Goal: Task Accomplishment & Management: Manage account settings

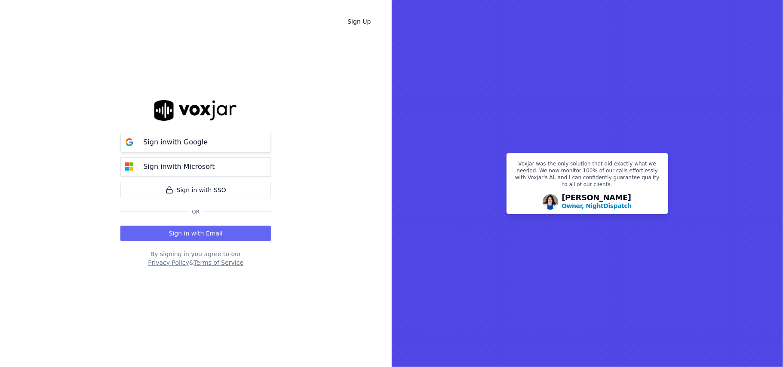
click at [205, 150] on button "Sign in with Google" at bounding box center [195, 142] width 150 height 19
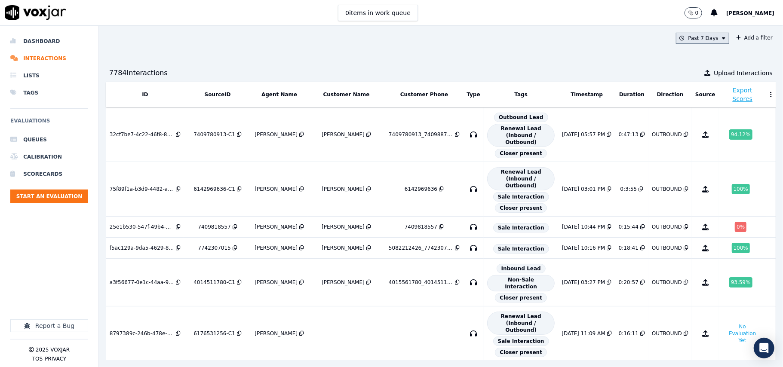
click at [697, 36] on button "Past 7 Days" at bounding box center [702, 38] width 53 height 11
click at [689, 52] on div "Custom" at bounding box center [699, 54] width 20 height 7
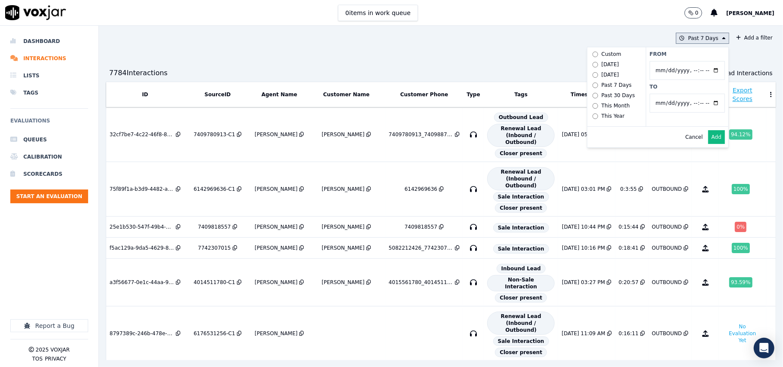
click at [649, 71] on input "From" at bounding box center [686, 70] width 75 height 19
click at [649, 70] on input "From" at bounding box center [686, 70] width 75 height 19
click at [649, 107] on input "To" at bounding box center [686, 103] width 75 height 19
click at [649, 104] on input "To" at bounding box center [686, 103] width 75 height 19
click at [649, 105] on input "To" at bounding box center [686, 103] width 75 height 19
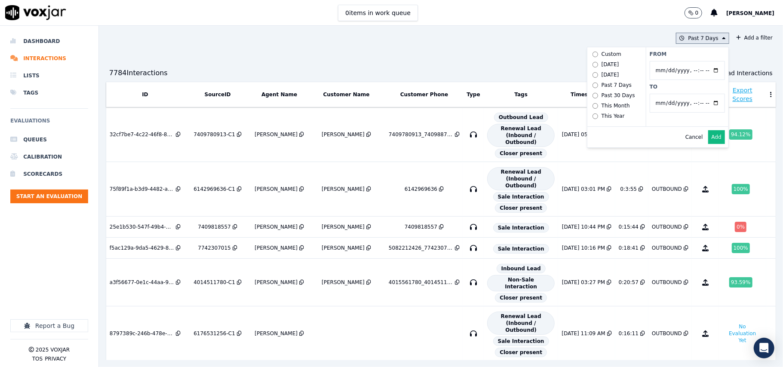
click at [708, 144] on button "Add" at bounding box center [716, 137] width 17 height 14
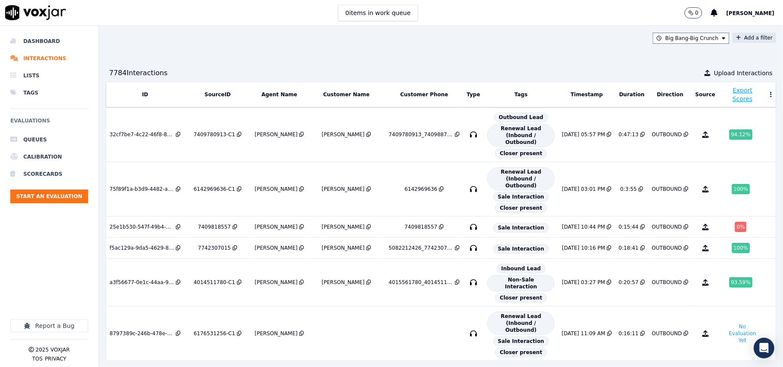
click at [736, 37] on icon at bounding box center [738, 37] width 5 height 5
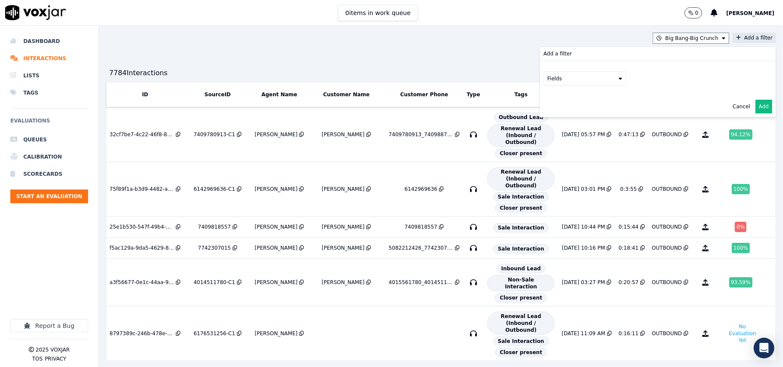
click at [590, 77] on button "Fields" at bounding box center [584, 78] width 83 height 15
click at [558, 152] on div "agents" at bounding box center [567, 155] width 18 height 7
click at [563, 100] on button "Fields" at bounding box center [595, 96] width 83 height 15
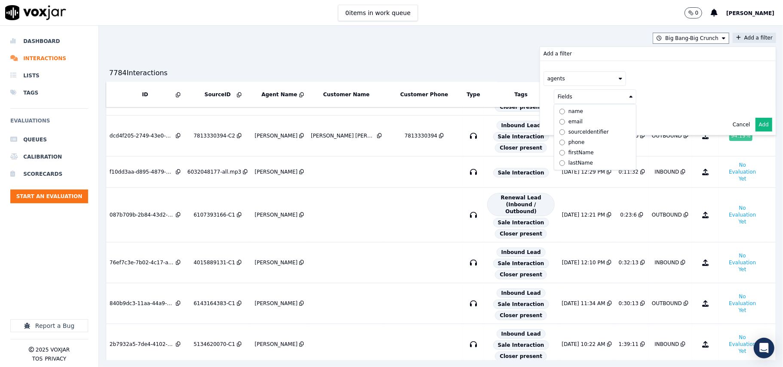
scroll to position [95, 0]
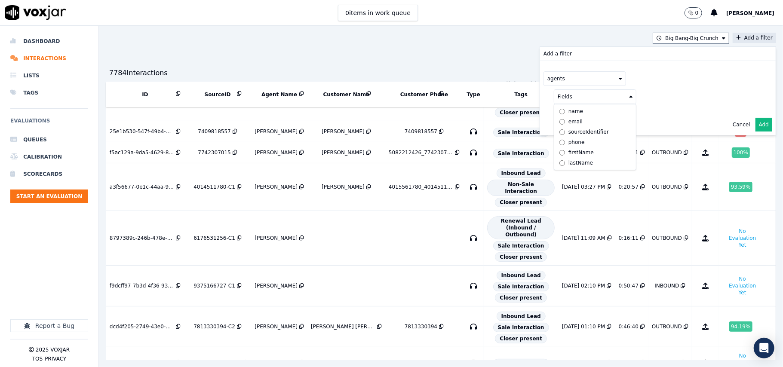
click at [568, 112] on div "name" at bounding box center [575, 111] width 15 height 7
click at [685, 98] on button at bounding box center [702, 95] width 124 height 13
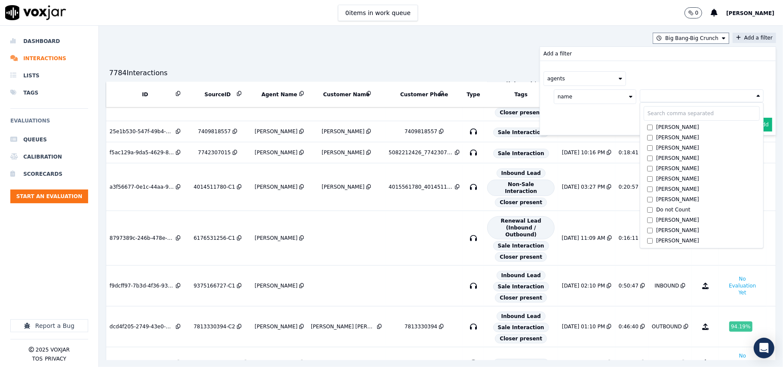
scroll to position [0, 0]
click at [572, 116] on div "Cancel Add" at bounding box center [658, 124] width 236 height 21
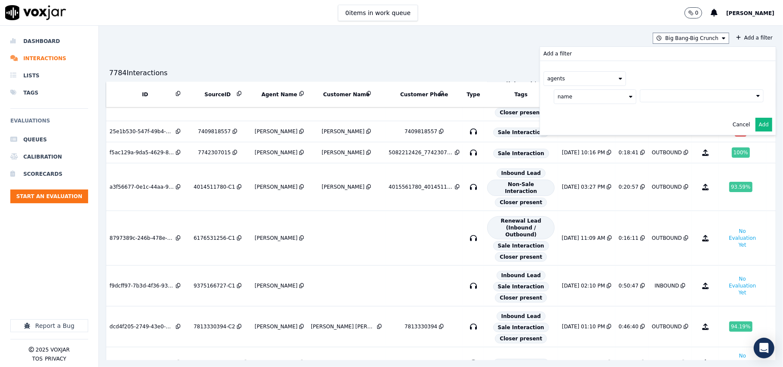
click at [575, 95] on button "name" at bounding box center [595, 96] width 83 height 15
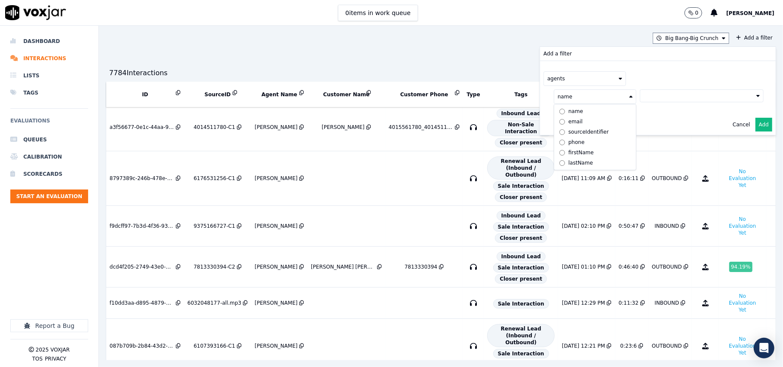
scroll to position [191, 0]
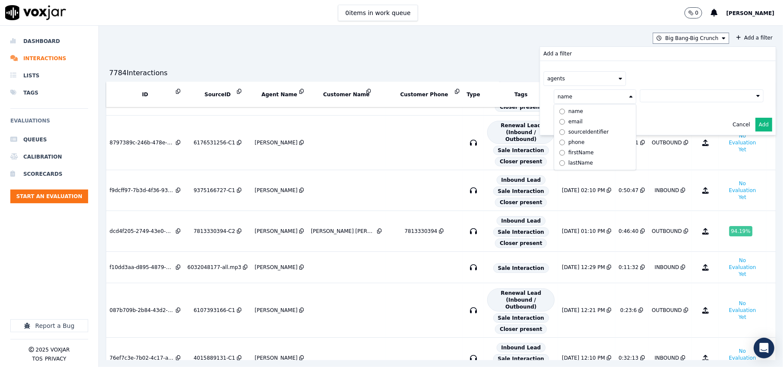
click at [568, 153] on div "firstName" at bounding box center [580, 152] width 25 height 7
click at [664, 96] on button at bounding box center [702, 95] width 124 height 13
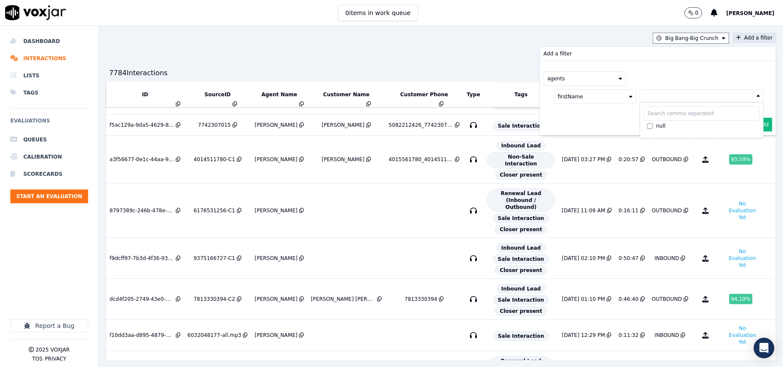
scroll to position [95, 0]
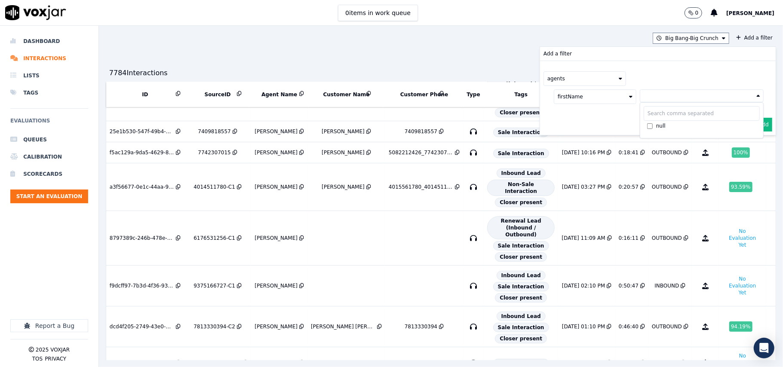
click at [589, 98] on button "firstName" at bounding box center [595, 96] width 83 height 15
click at [568, 114] on div "name" at bounding box center [575, 111] width 15 height 7
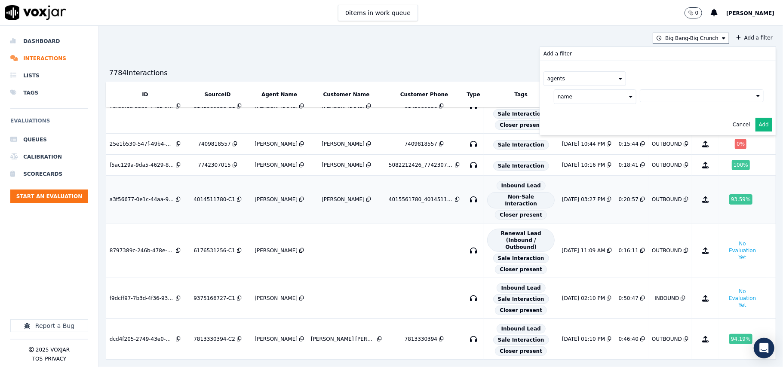
scroll to position [0, 0]
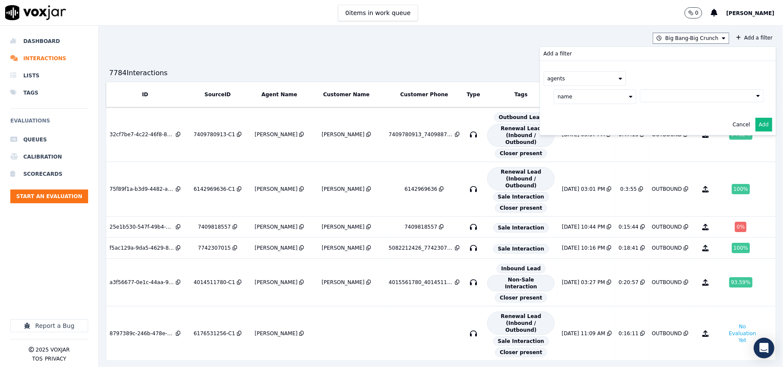
click at [572, 84] on button "agents" at bounding box center [584, 78] width 83 height 15
click at [38, 231] on div "Dashboard Interactions Lists Tags Evaluations Queues Calibration Scorecards Sta…" at bounding box center [49, 149] width 78 height 232
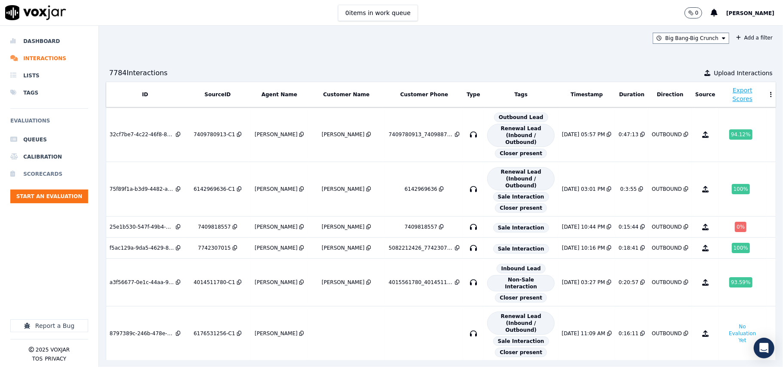
click at [38, 169] on li "Scorecards" at bounding box center [49, 173] width 78 height 17
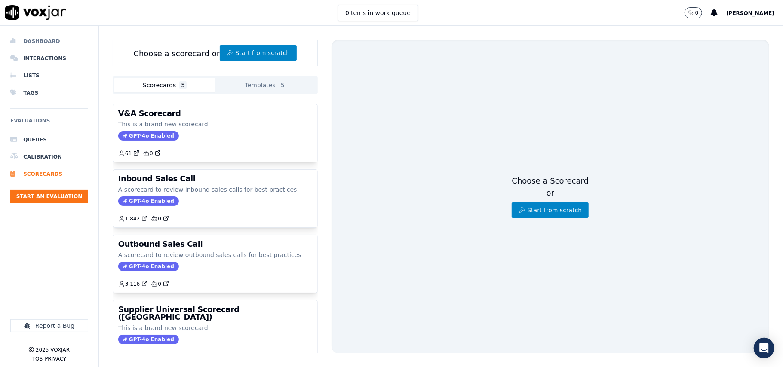
click at [35, 45] on li "Dashboard" at bounding box center [49, 41] width 78 height 17
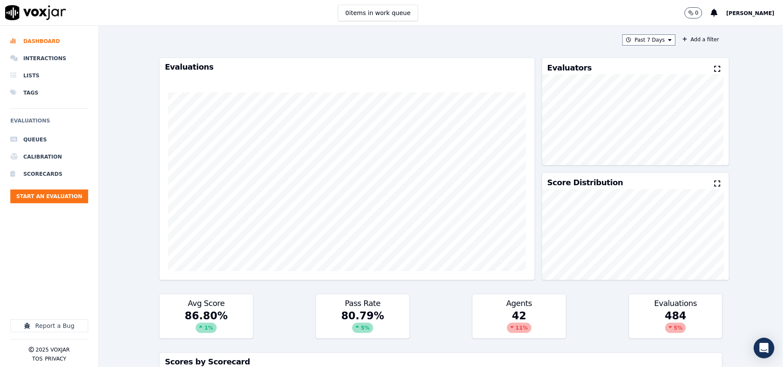
click at [714, 65] on button at bounding box center [718, 69] width 9 height 10
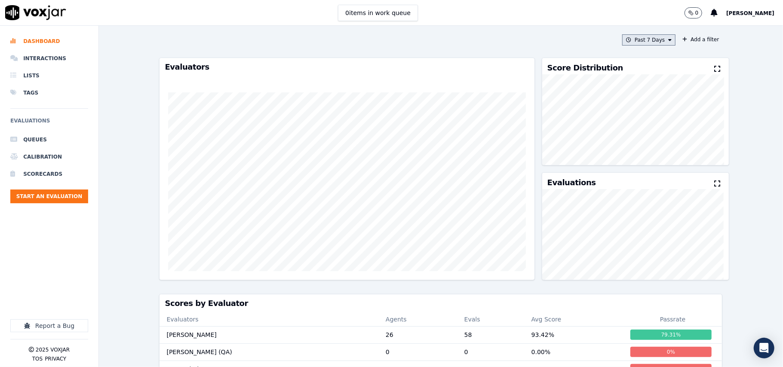
click at [644, 40] on button "Past 7 Days" at bounding box center [648, 39] width 53 height 11
click at [636, 56] on div "Custom" at bounding box center [646, 55] width 20 height 7
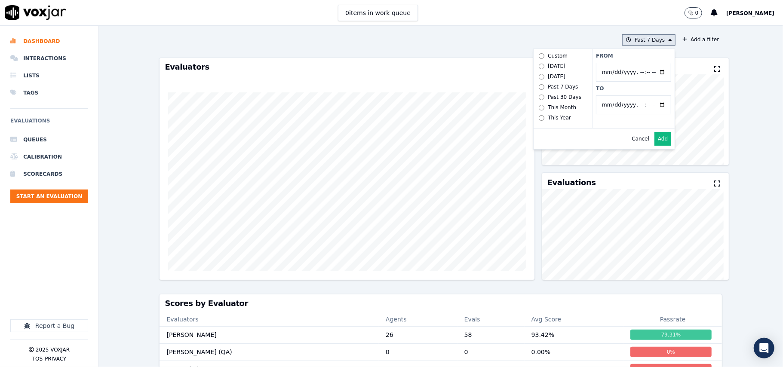
click at [596, 71] on input "From" at bounding box center [633, 72] width 75 height 19
click at [596, 108] on input "To" at bounding box center [633, 104] width 75 height 19
click at [654, 144] on button "Add" at bounding box center [662, 139] width 17 height 14
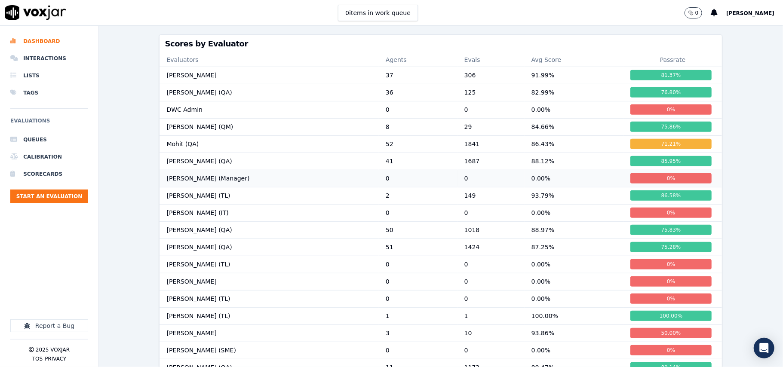
scroll to position [286, 0]
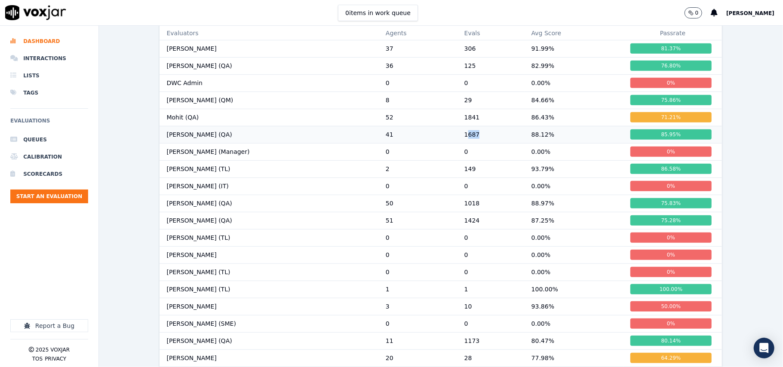
drag, startPoint x: 440, startPoint y: 134, endPoint x: 464, endPoint y: 135, distance: 24.1
click at [464, 135] on td "1687" at bounding box center [490, 134] width 67 height 17
click at [457, 136] on td "1687" at bounding box center [490, 134] width 67 height 17
drag, startPoint x: 439, startPoint y: 135, endPoint x: 458, endPoint y: 138, distance: 18.7
click at [458, 138] on td "1687" at bounding box center [490, 134] width 67 height 17
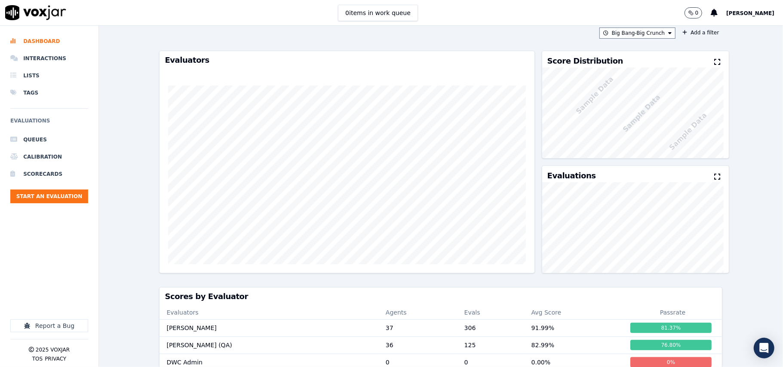
scroll to position [0, 0]
